Goal: Transaction & Acquisition: Purchase product/service

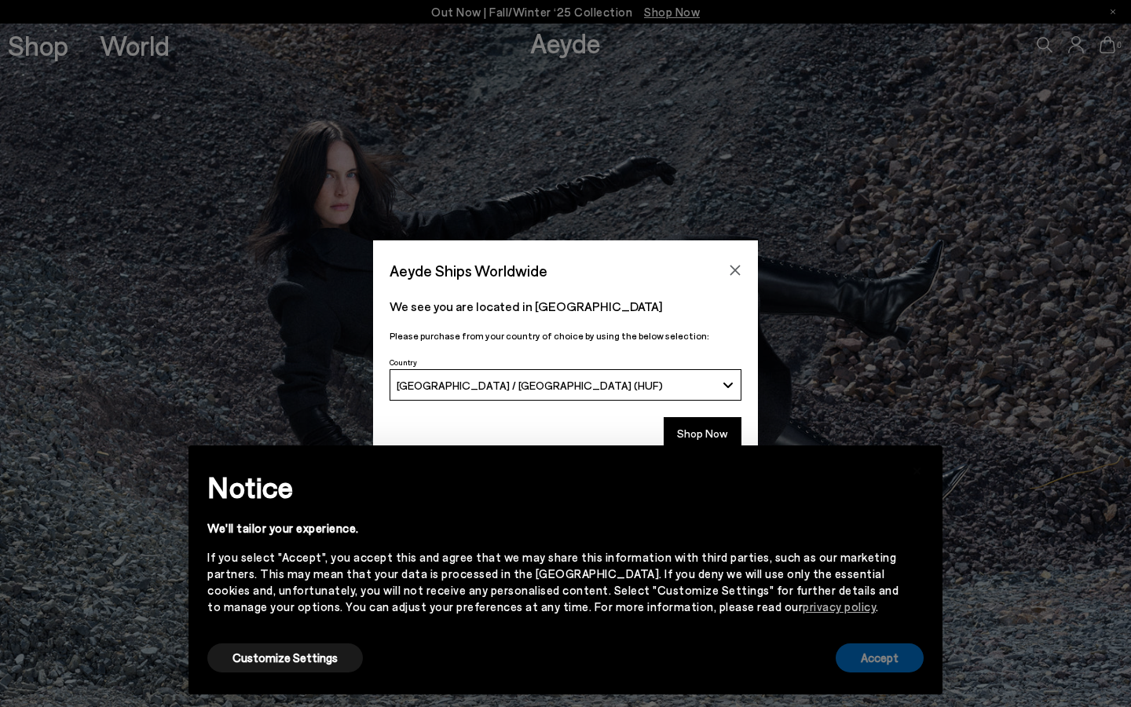
click at [887, 660] on button "Accept" at bounding box center [879, 657] width 88 height 29
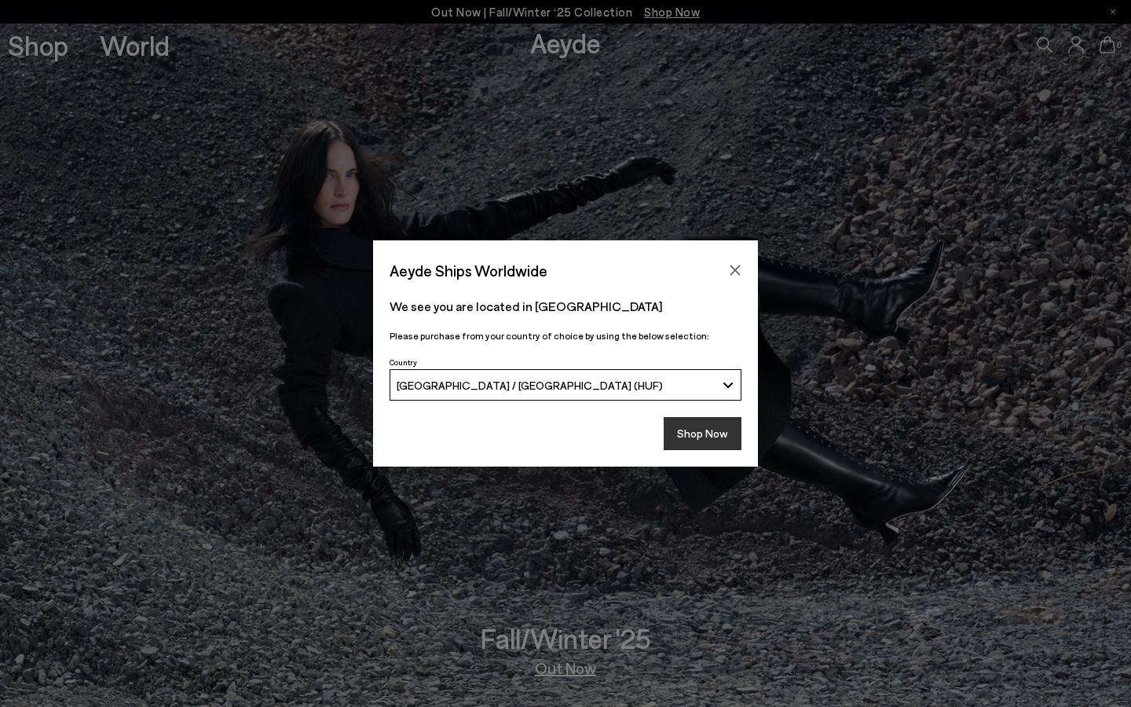
click at [696, 445] on button "Shop Now" at bounding box center [703, 433] width 78 height 33
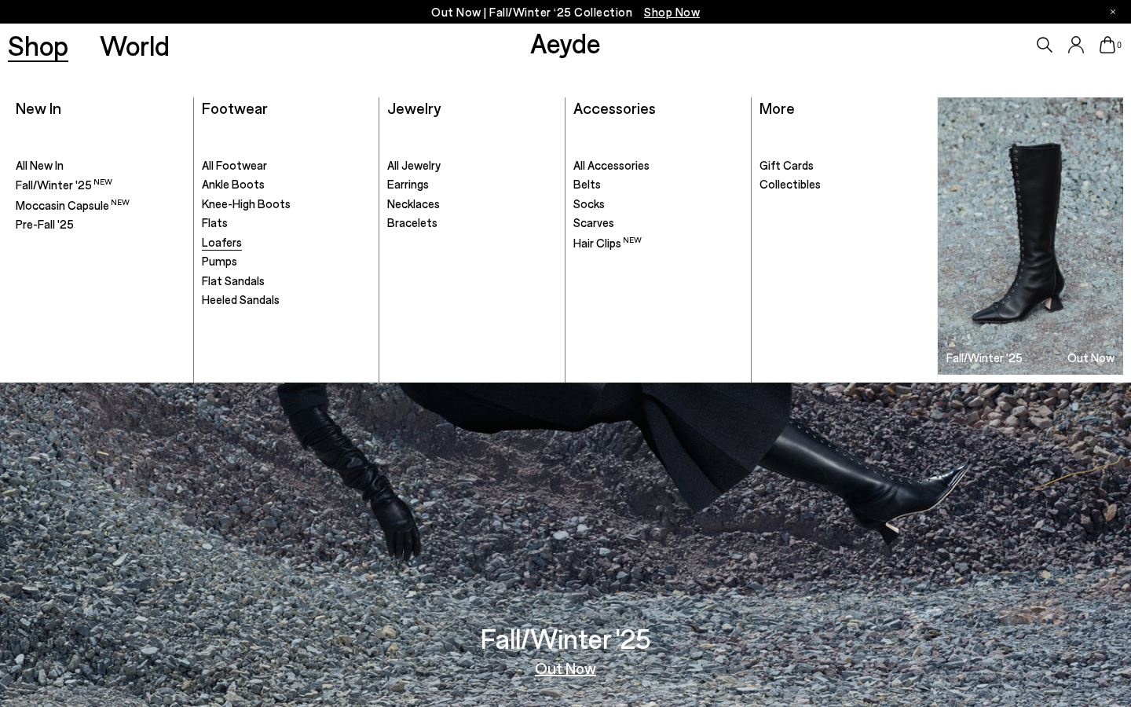
click at [235, 236] on span "Loafers" at bounding box center [222, 242] width 40 height 14
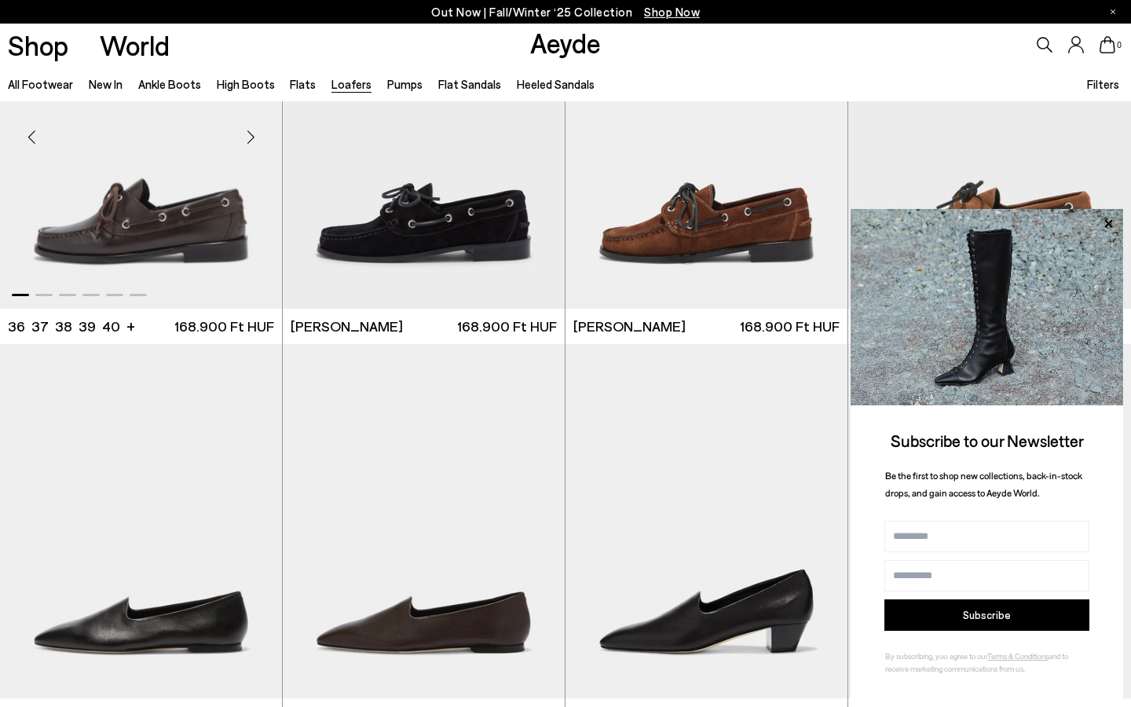
scroll to position [2100, 0]
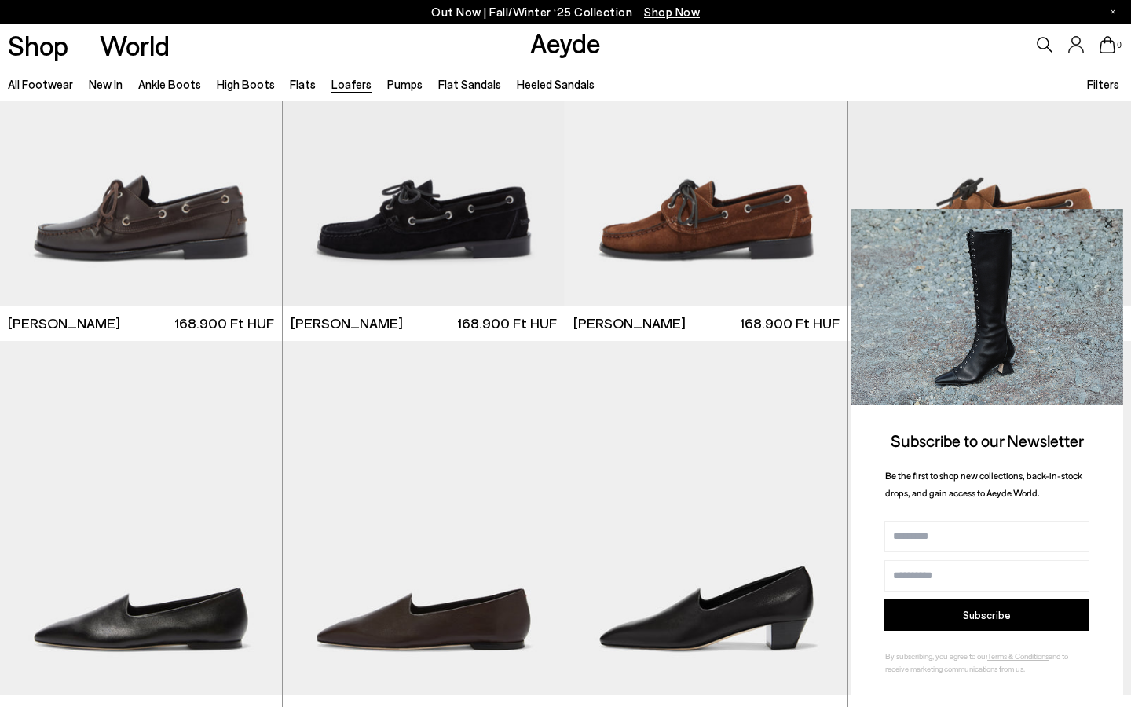
click at [1106, 227] on icon at bounding box center [1108, 223] width 8 height 8
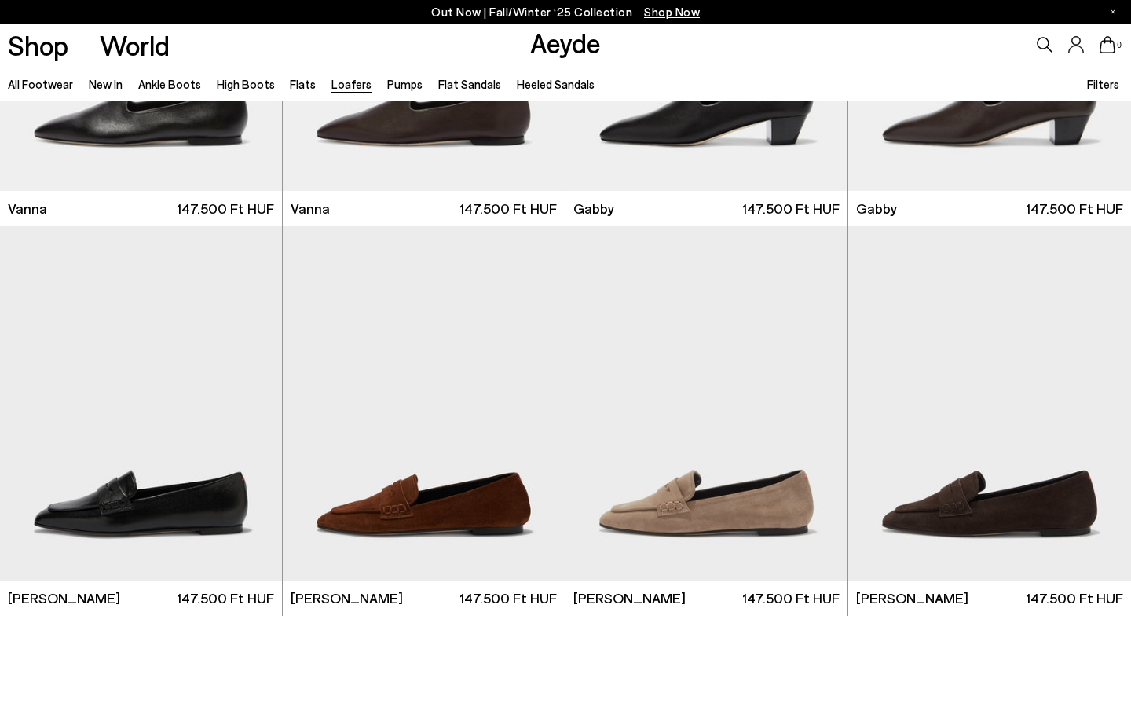
scroll to position [2536, 0]
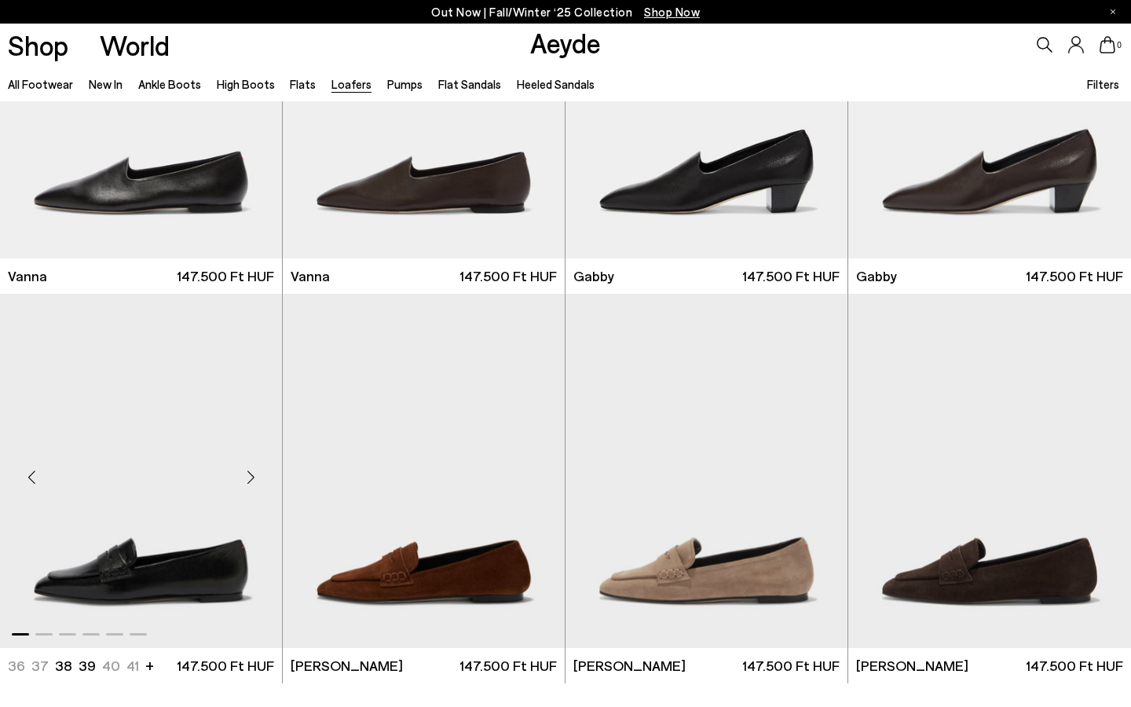
click at [249, 481] on div "Next slide" at bounding box center [250, 477] width 47 height 47
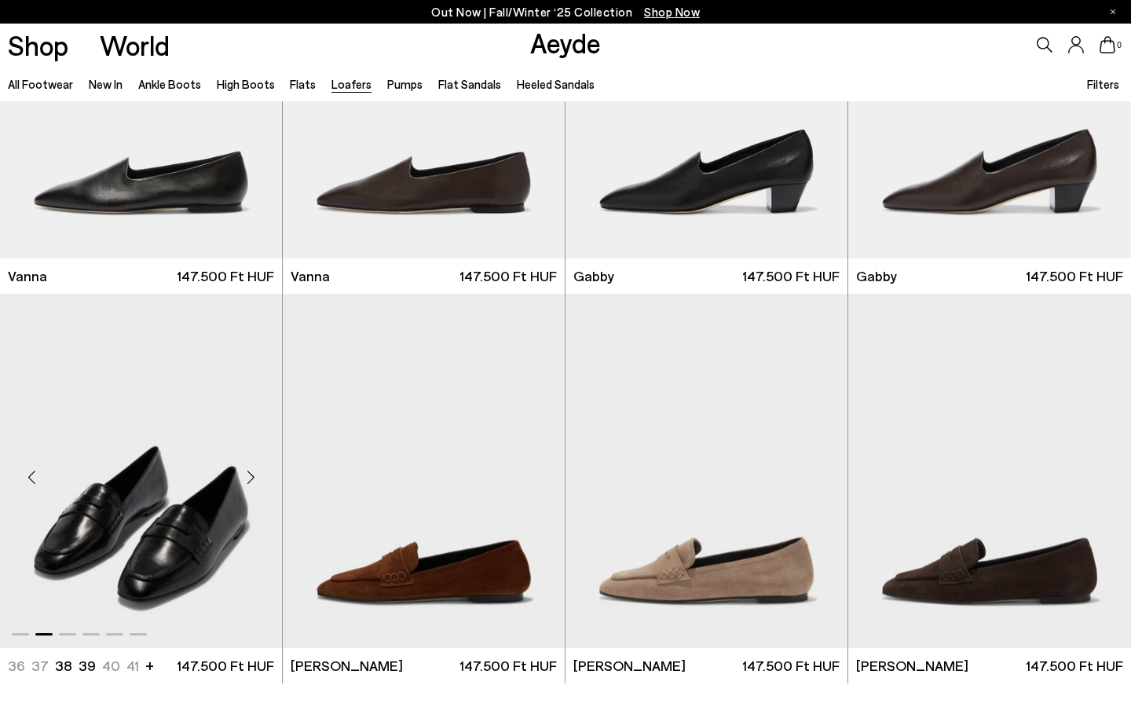
click at [249, 481] on div "Next slide" at bounding box center [250, 477] width 47 height 47
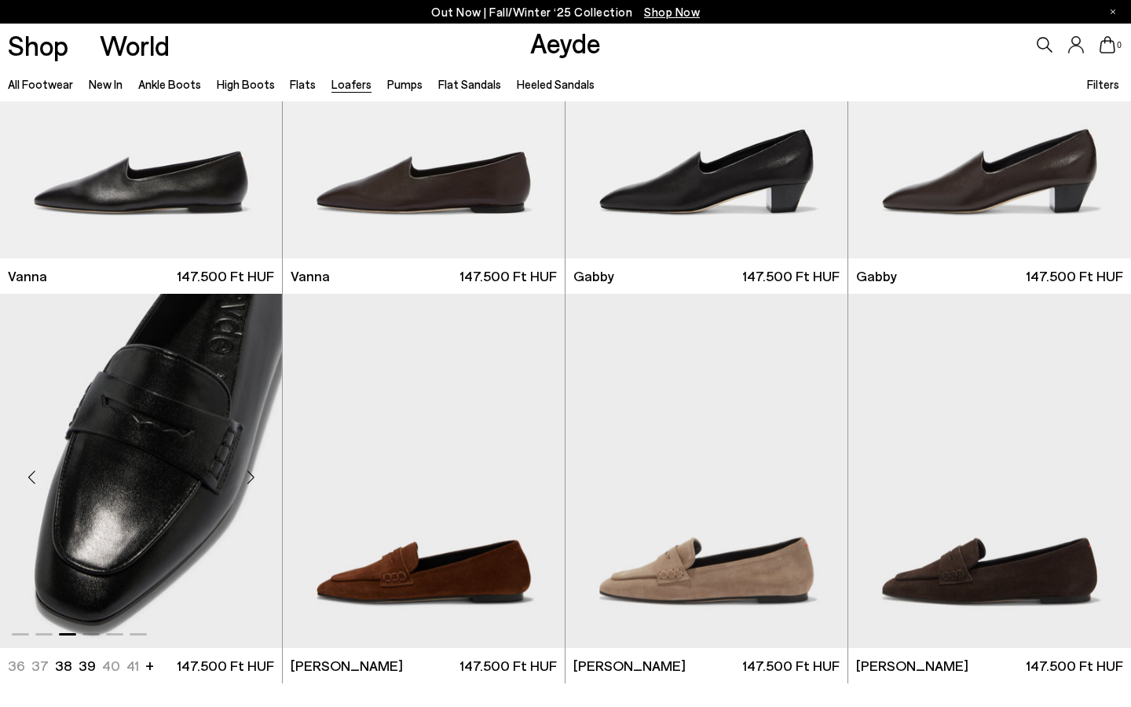
click at [249, 481] on div "Next slide" at bounding box center [250, 477] width 47 height 47
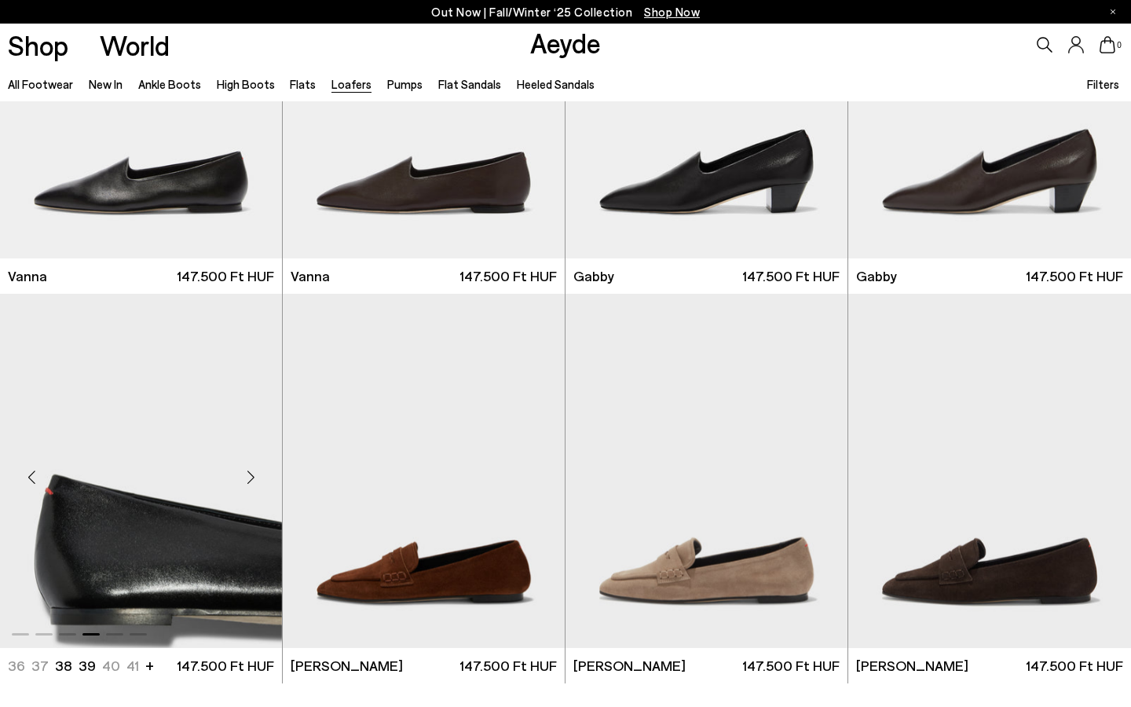
click at [249, 481] on div "Next slide" at bounding box center [250, 477] width 47 height 47
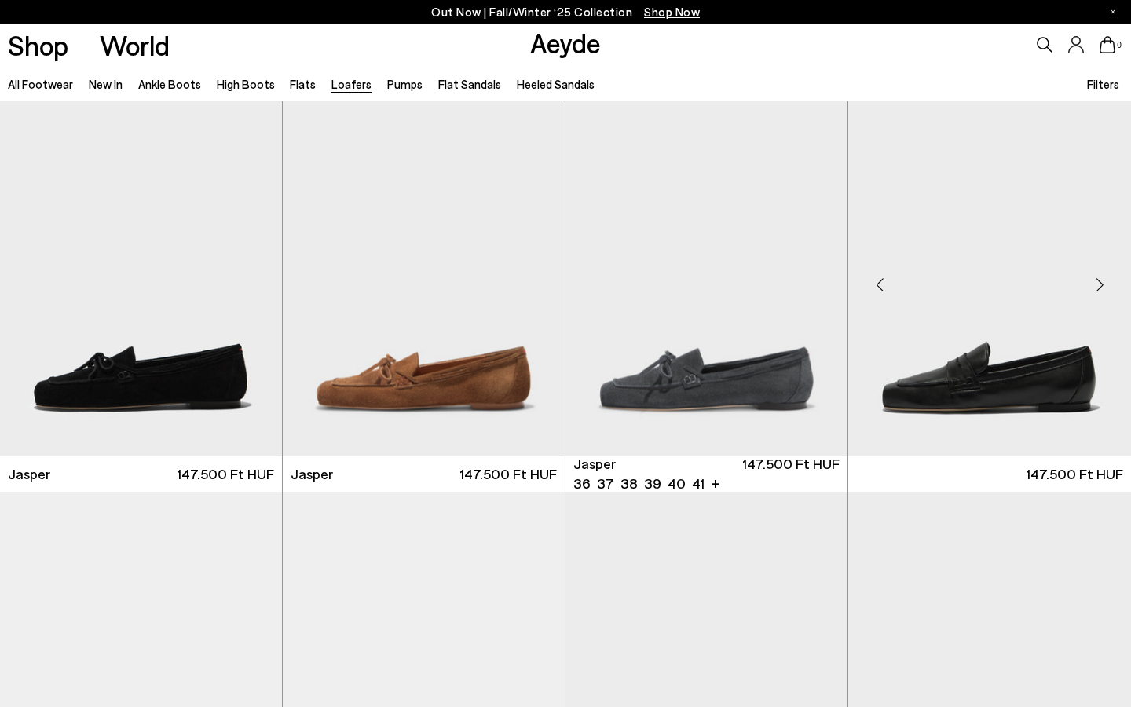
scroll to position [0, 0]
click at [1095, 290] on div "Next slide" at bounding box center [1099, 284] width 47 height 47
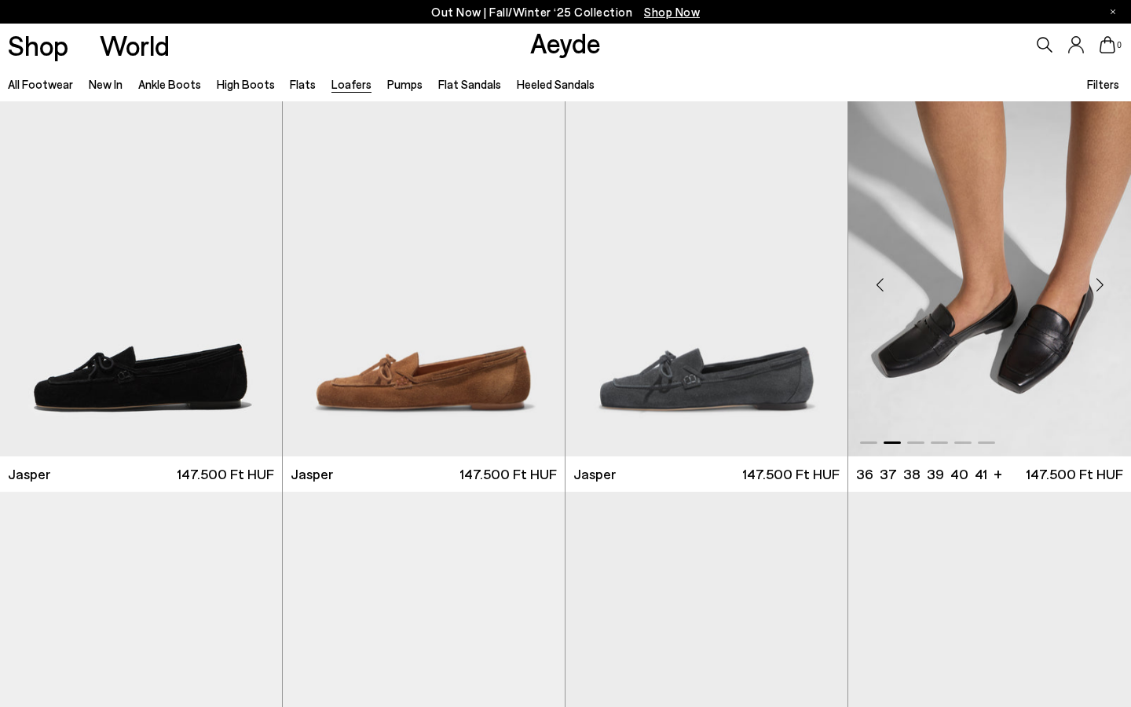
click at [1095, 290] on div "Next slide" at bounding box center [1099, 284] width 47 height 47
